Goal: Information Seeking & Learning: Check status

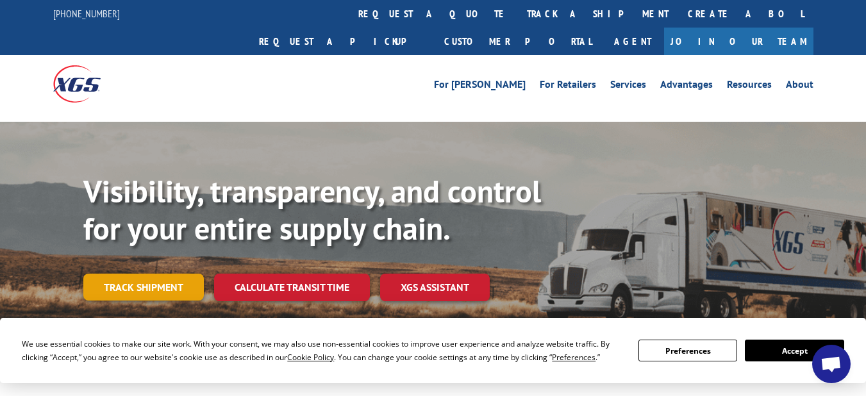
click at [130, 274] on link "Track shipment" at bounding box center [143, 287] width 121 height 27
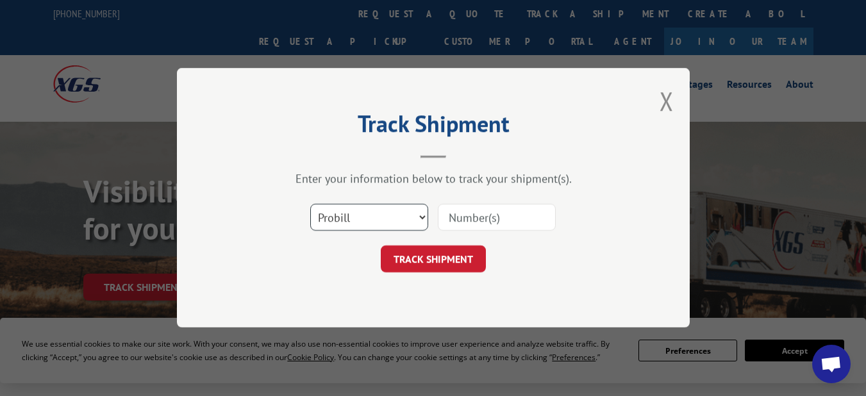
click at [423, 211] on select "Select category... Probill BOL PO" at bounding box center [369, 218] width 118 height 27
select select "bol"
click at [310, 205] on select "Select category... Probill BOL PO" at bounding box center [369, 218] width 118 height 27
click at [474, 218] on input at bounding box center [497, 218] width 118 height 27
type input "3960SO05572"
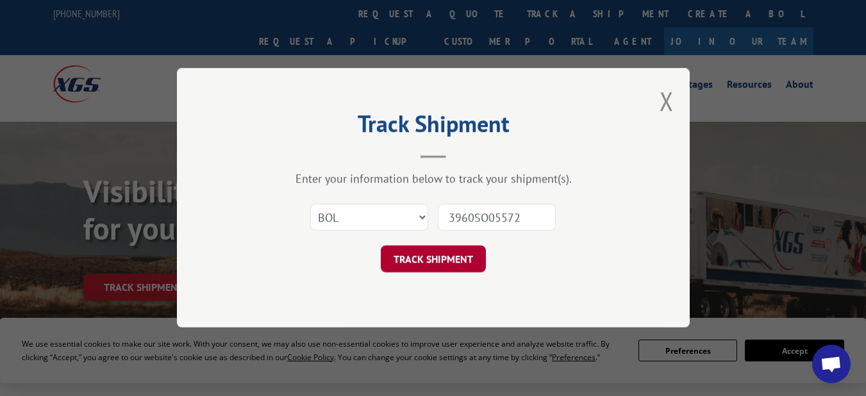
click at [434, 265] on button "TRACK SHIPMENT" at bounding box center [433, 259] width 105 height 27
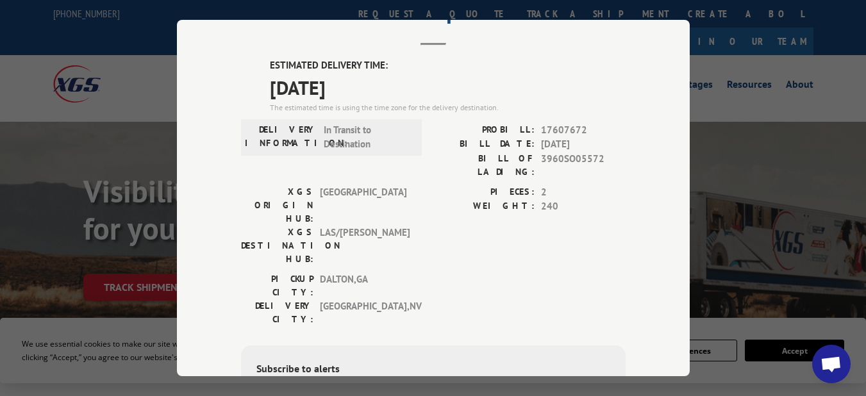
scroll to position [64, 0]
drag, startPoint x: 540, startPoint y: 146, endPoint x: 571, endPoint y: 154, distance: 31.9
click at [571, 154] on div "PROBILL: 17607672 BILL DATE: [DATE] BILL OF LADING: 3960SO05572" at bounding box center [529, 151] width 192 height 56
click at [541, 200] on span "240" at bounding box center [583, 207] width 85 height 15
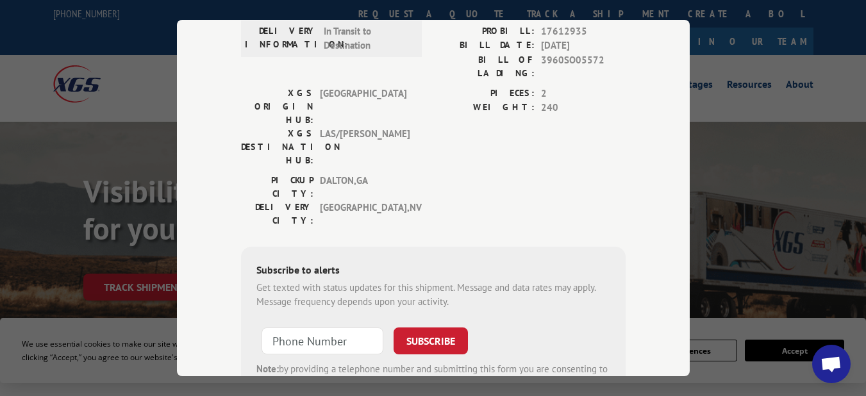
scroll to position [0, 0]
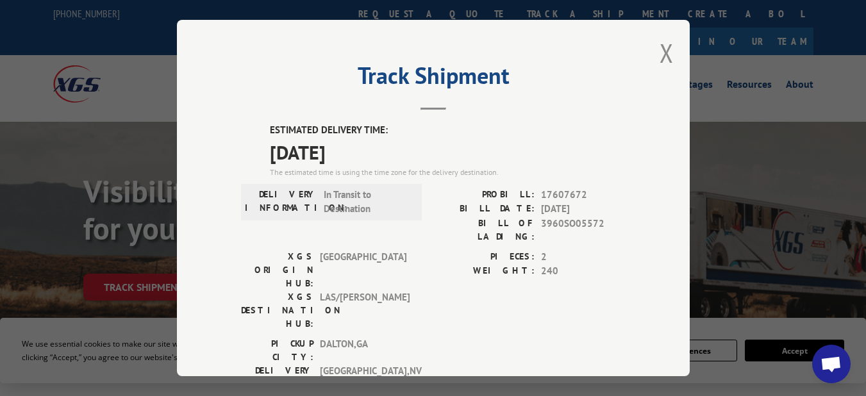
click at [669, 54] on div "Track Shipment ESTIMATED DELIVERY TIME: [DATE] The estimated time is using the …" at bounding box center [433, 198] width 513 height 356
click at [666, 53] on button "Close modal" at bounding box center [667, 53] width 14 height 34
